Goal: Find specific page/section: Find specific page/section

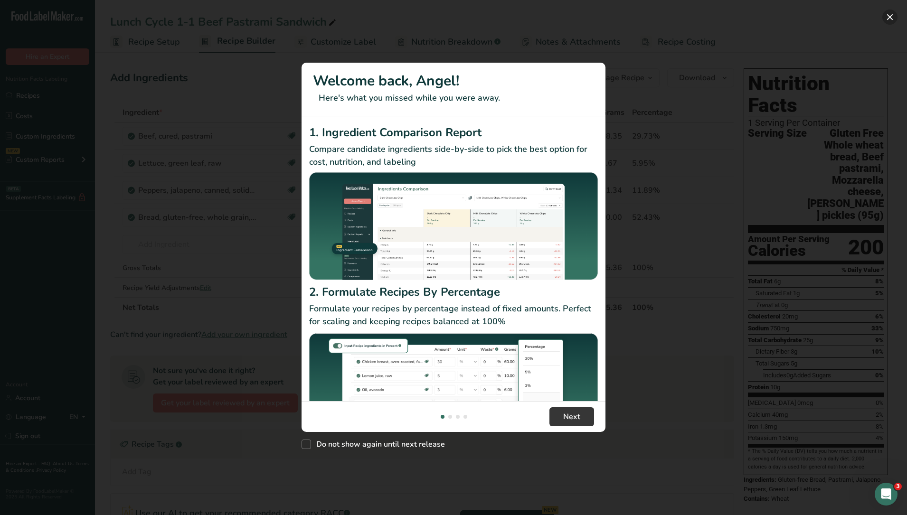
click at [887, 16] on button "New Features" at bounding box center [889, 16] width 15 height 15
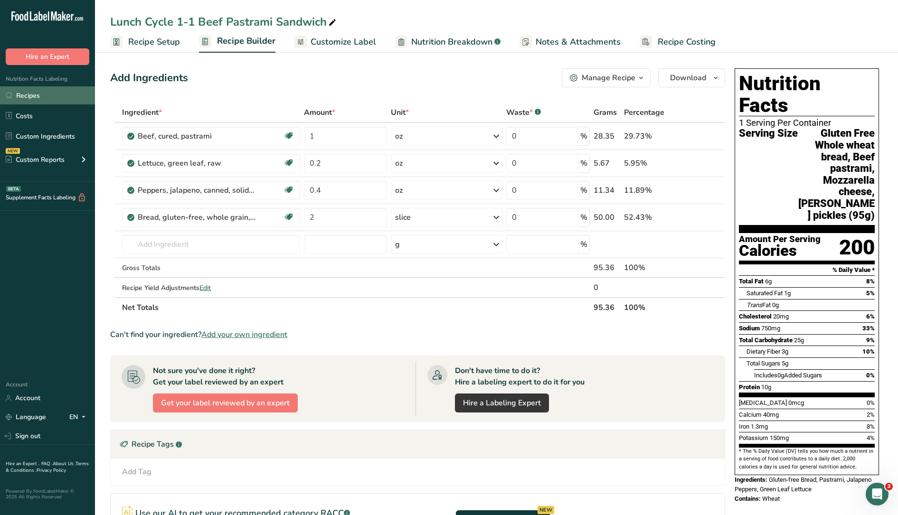
click at [53, 98] on link "Recipes" at bounding box center [47, 95] width 95 height 18
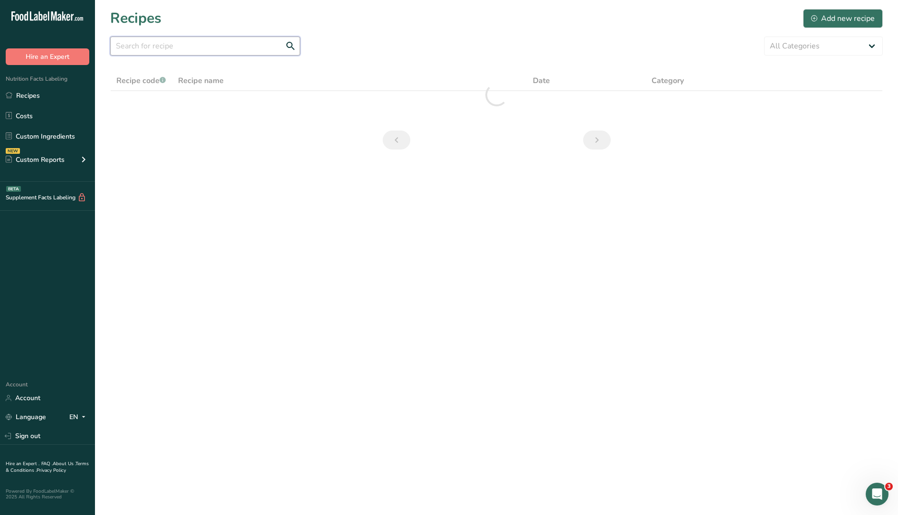
click at [183, 47] on input "text" at bounding box center [205, 46] width 190 height 19
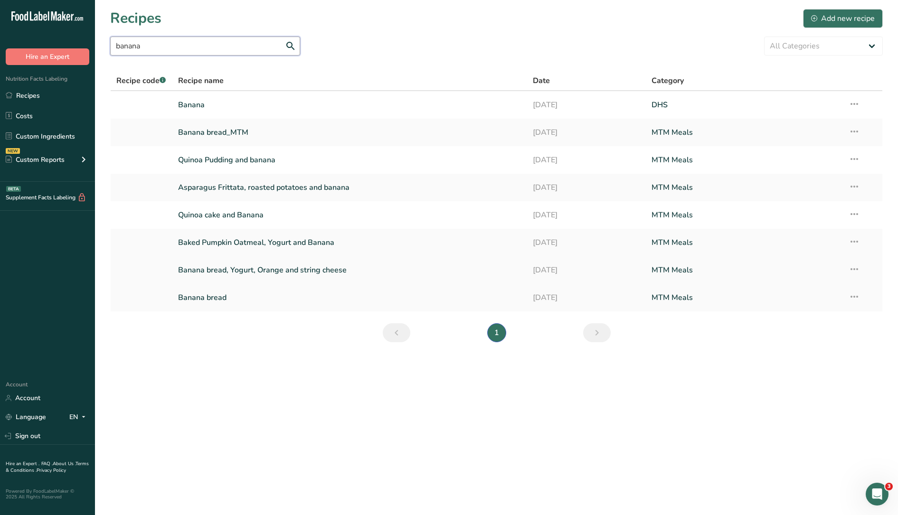
type input "banana"
click at [265, 281] on td "Banana bread, Yogurt, Orange and string cheese" at bounding box center [349, 270] width 355 height 28
click at [267, 272] on link "Banana bread, Yogurt, Orange and string cheese" at bounding box center [350, 270] width 344 height 20
